Goal: Information Seeking & Learning: Learn about a topic

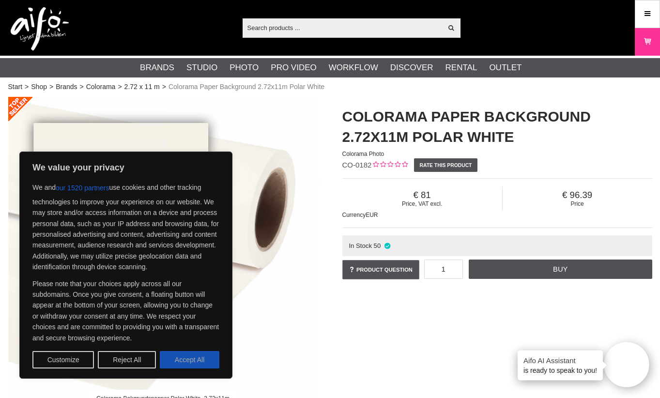
click at [202, 351] on button "Accept All" at bounding box center [190, 359] width 60 height 17
checkbox input "true"
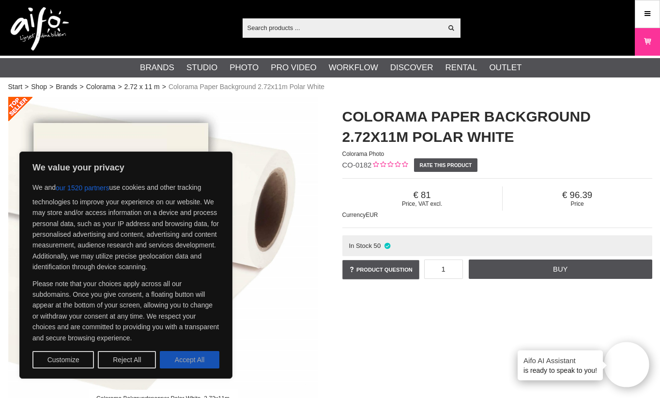
checkbox input "true"
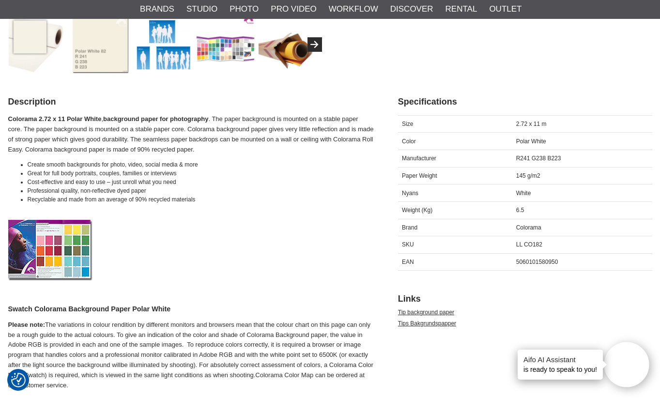
click at [212, 311] on h4 "Swatch Colorama Background Paper Polar White" at bounding box center [190, 309] width 365 height 10
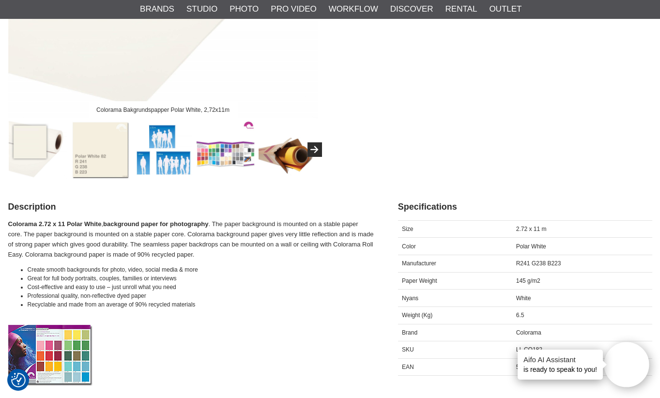
scroll to position [276, 0]
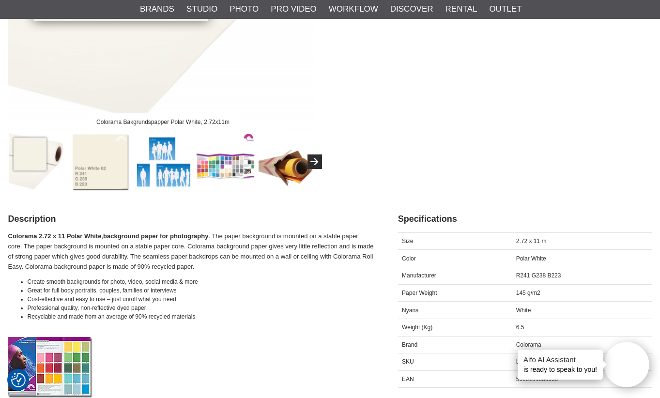
click at [112, 167] on img at bounding box center [100, 162] width 59 height 59
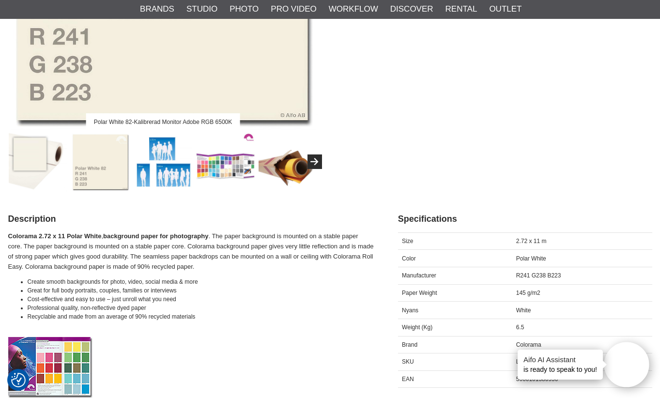
click at [159, 170] on img at bounding box center [163, 162] width 59 height 59
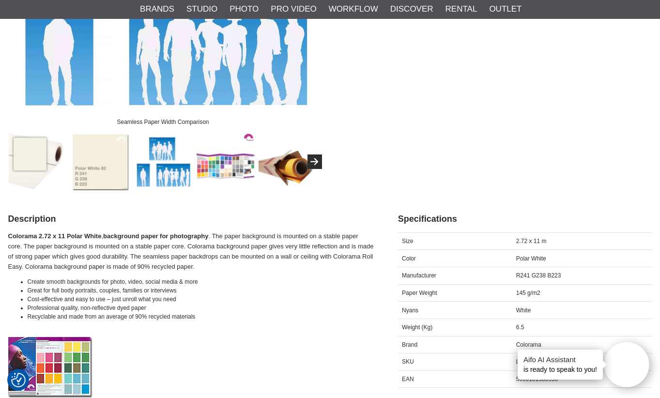
click at [224, 167] on img at bounding box center [225, 162] width 59 height 59
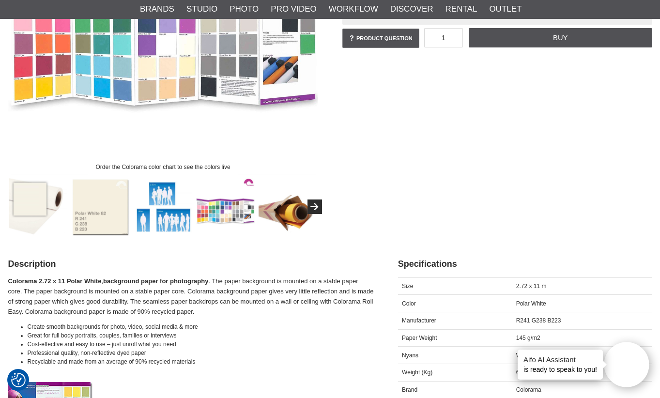
scroll to position [192, 0]
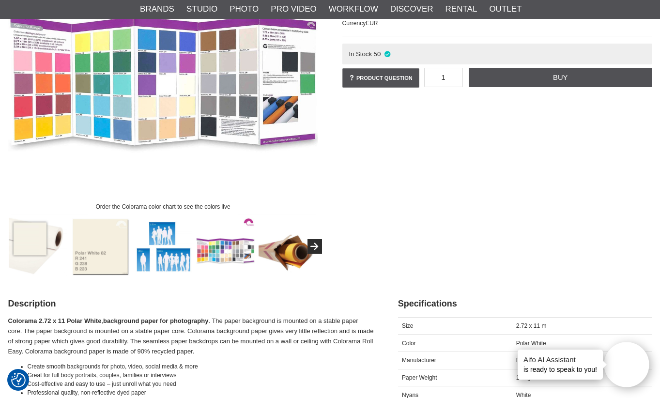
click at [281, 242] on img at bounding box center [287, 246] width 59 height 59
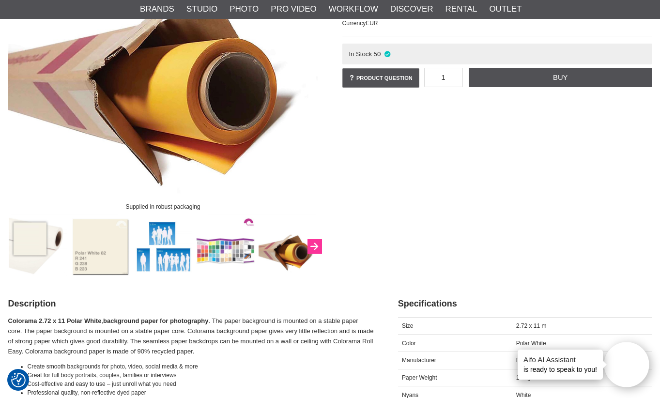
click at [314, 246] on icon "Next" at bounding box center [314, 246] width 12 height 9
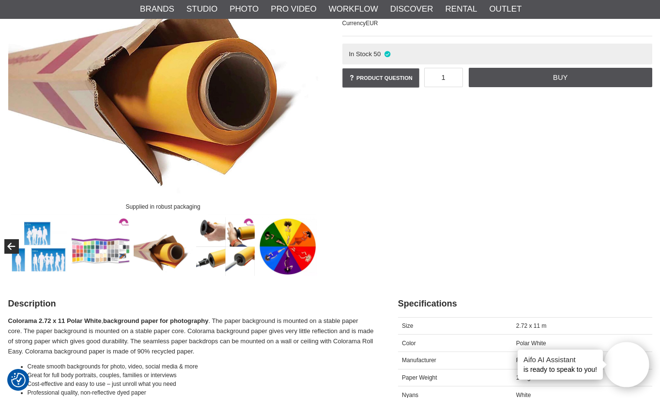
click at [289, 248] on img at bounding box center [287, 246] width 59 height 59
